Goal: Information Seeking & Learning: Understand process/instructions

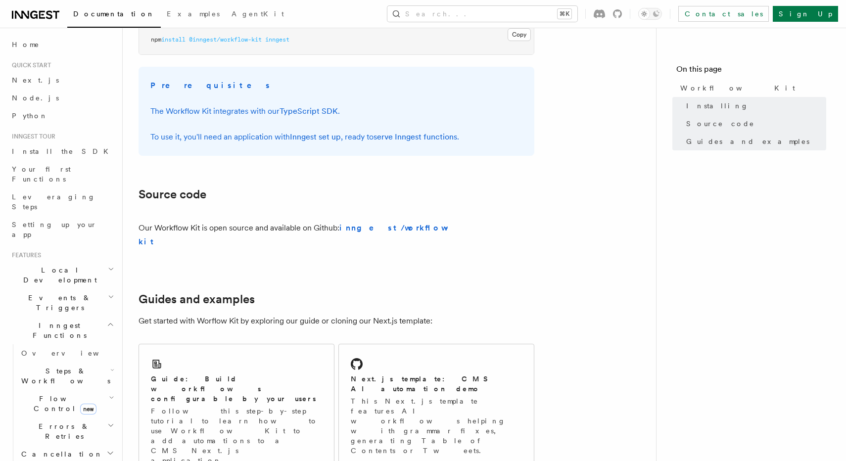
scroll to position [569, 0]
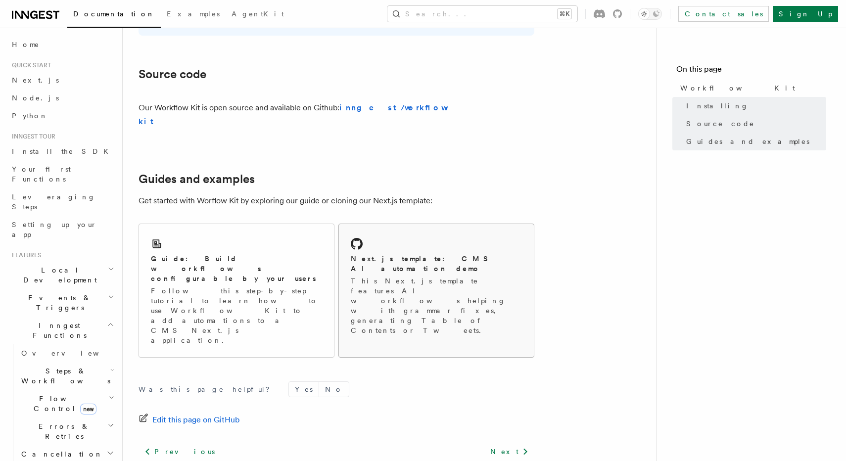
click at [392, 276] on p "This Next.js template features AI workflows helping with grammar fixes, generat…" at bounding box center [436, 305] width 171 height 59
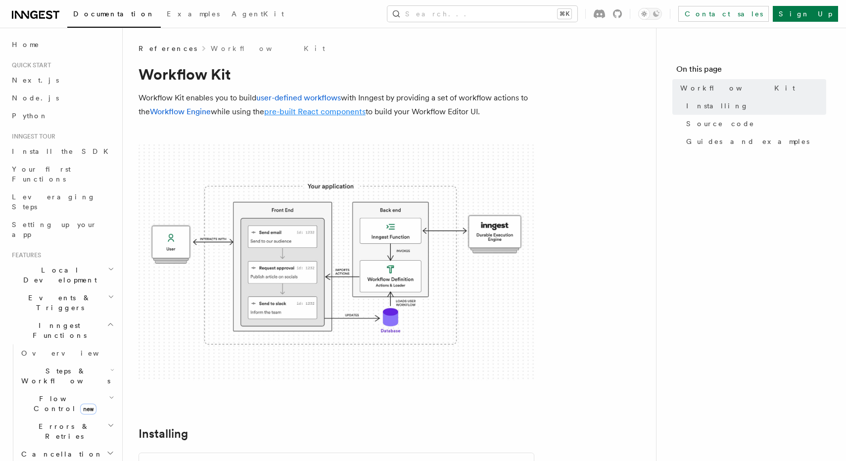
click at [320, 111] on link "pre-built React components" at bounding box center [314, 111] width 101 height 9
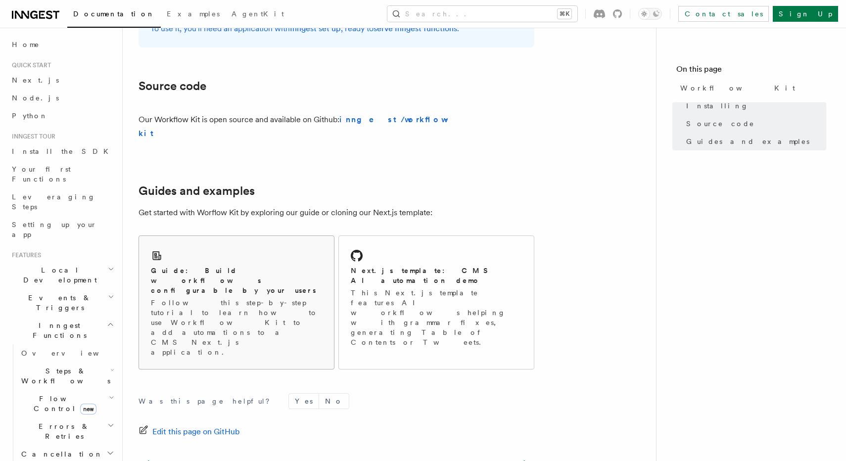
scroll to position [545, 0]
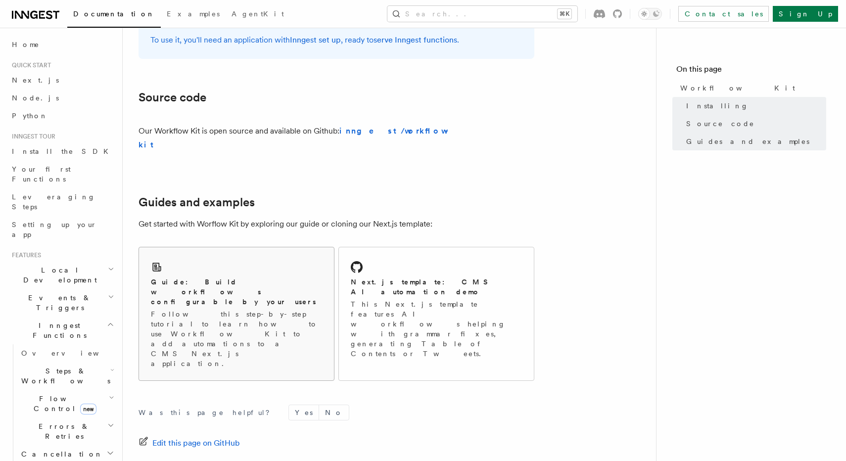
click at [210, 309] on p "Follow this step-by-step tutorial to learn how to use Workflow Kit to add autom…" at bounding box center [236, 338] width 171 height 59
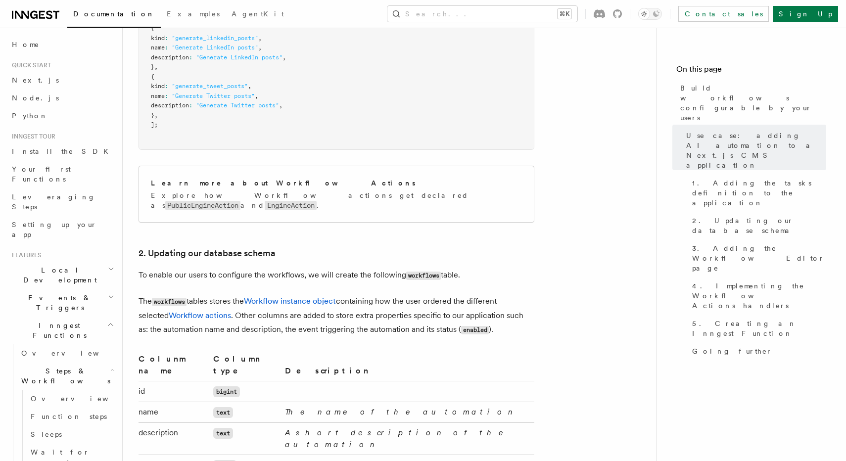
scroll to position [1427, 0]
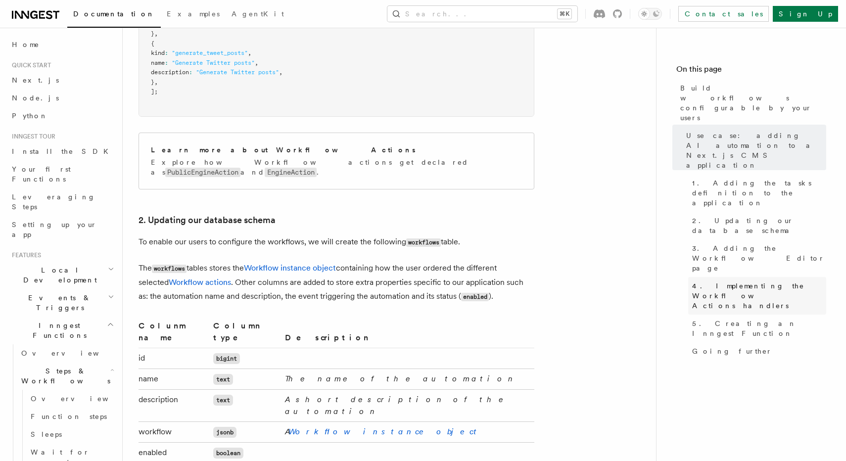
click at [709, 281] on span "4. Implementing the Workflow Actions handlers" at bounding box center [759, 296] width 134 height 30
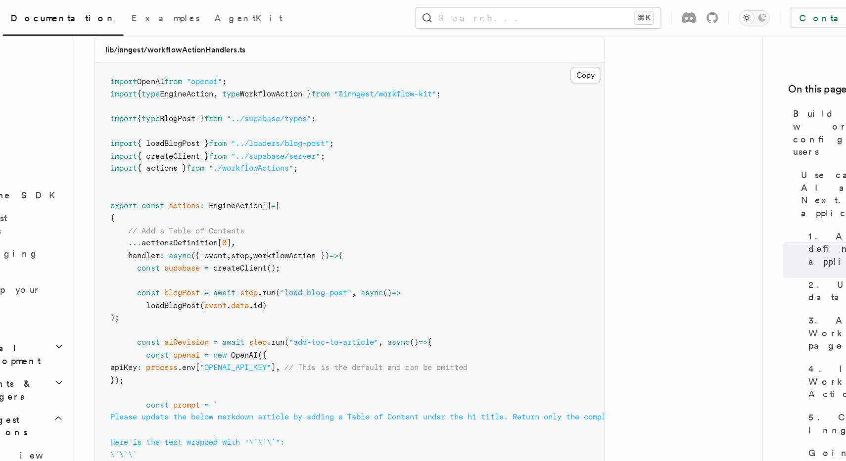
scroll to position [3468, 0]
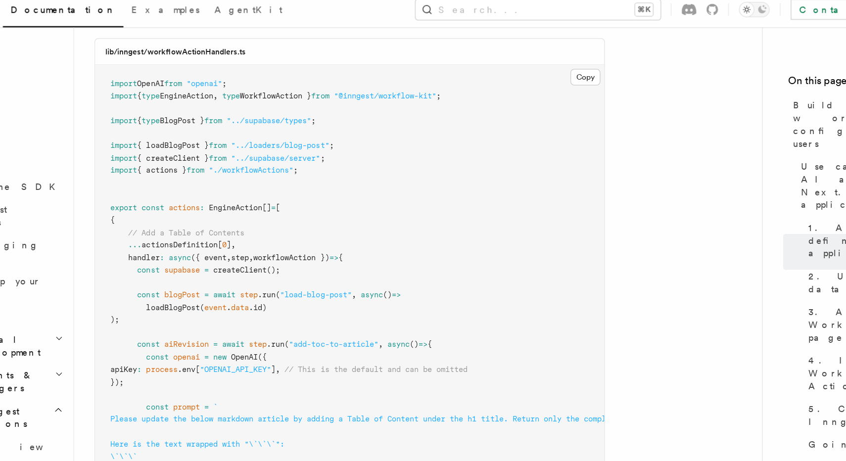
drag, startPoint x: 192, startPoint y: 91, endPoint x: 167, endPoint y: 73, distance: 30.9
click at [167, 73] on pre "import OpenAI from "openai" ; import { type EngineAction , type WorkflowAction …" at bounding box center [336, 385] width 395 height 657
click at [167, 232] on span at bounding box center [161, 235] width 21 height 7
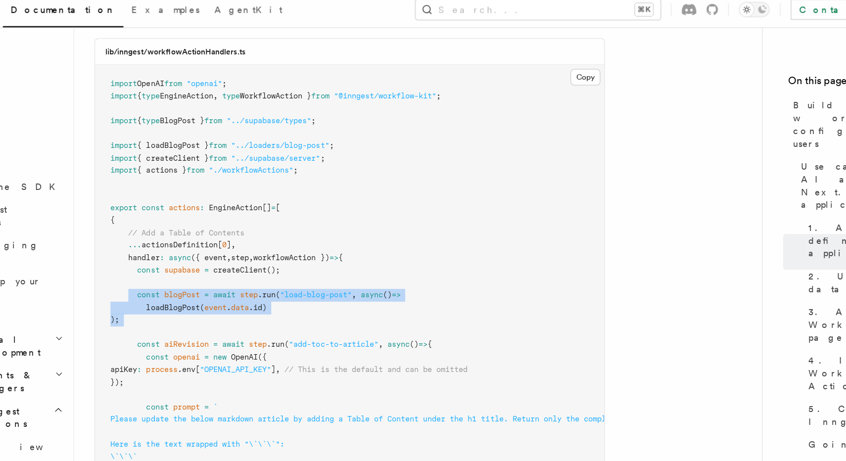
drag, startPoint x: 165, startPoint y: 73, endPoint x: 227, endPoint y: 103, distance: 69.5
click at [227, 103] on pre "import OpenAI from "openai" ; import { type EngineAction , type WorkflowAction …" at bounding box center [336, 385] width 395 height 657
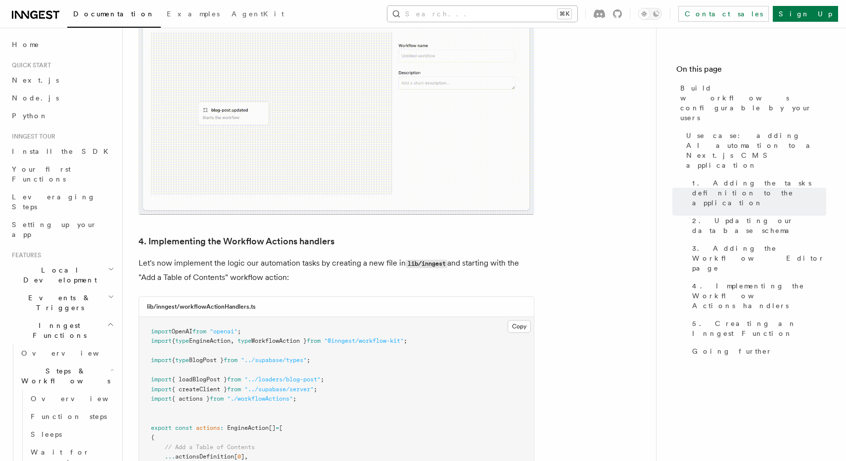
scroll to position [2692, 0]
